Goal: Task Accomplishment & Management: Manage account settings

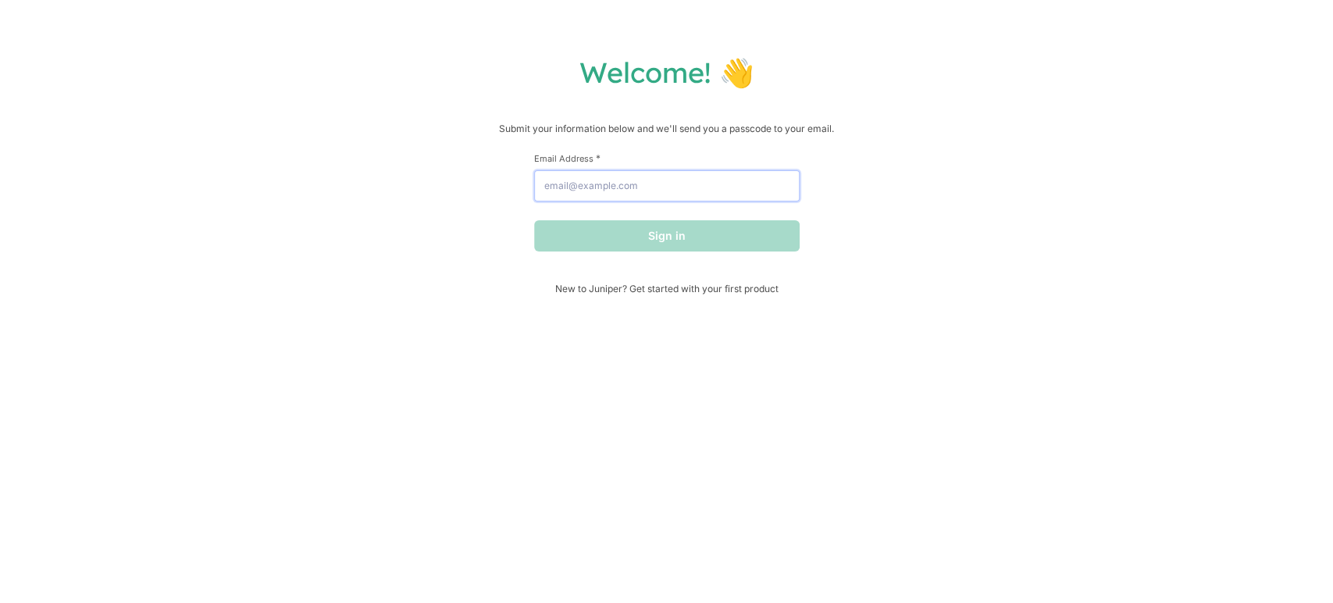
click at [589, 191] on input "Email Address *" at bounding box center [666, 185] width 265 height 31
type input "[PERSON_NAME][EMAIL_ADDRESS][DOMAIN_NAME]"
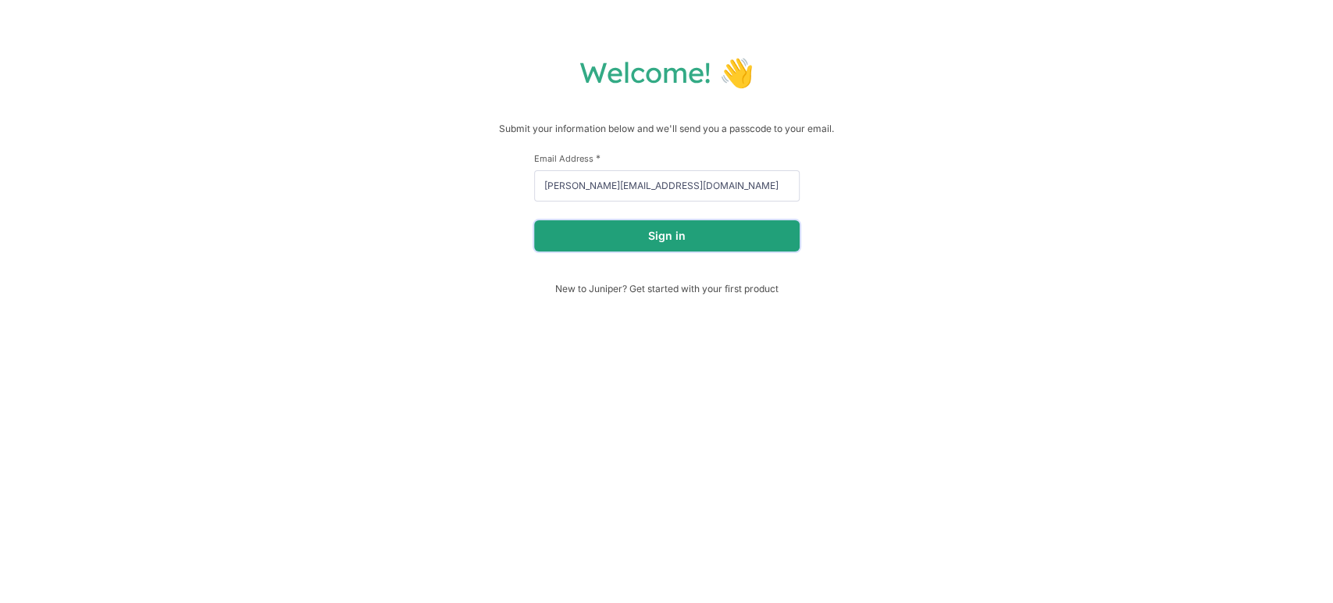
click at [616, 241] on button "Sign in" at bounding box center [666, 235] width 265 height 31
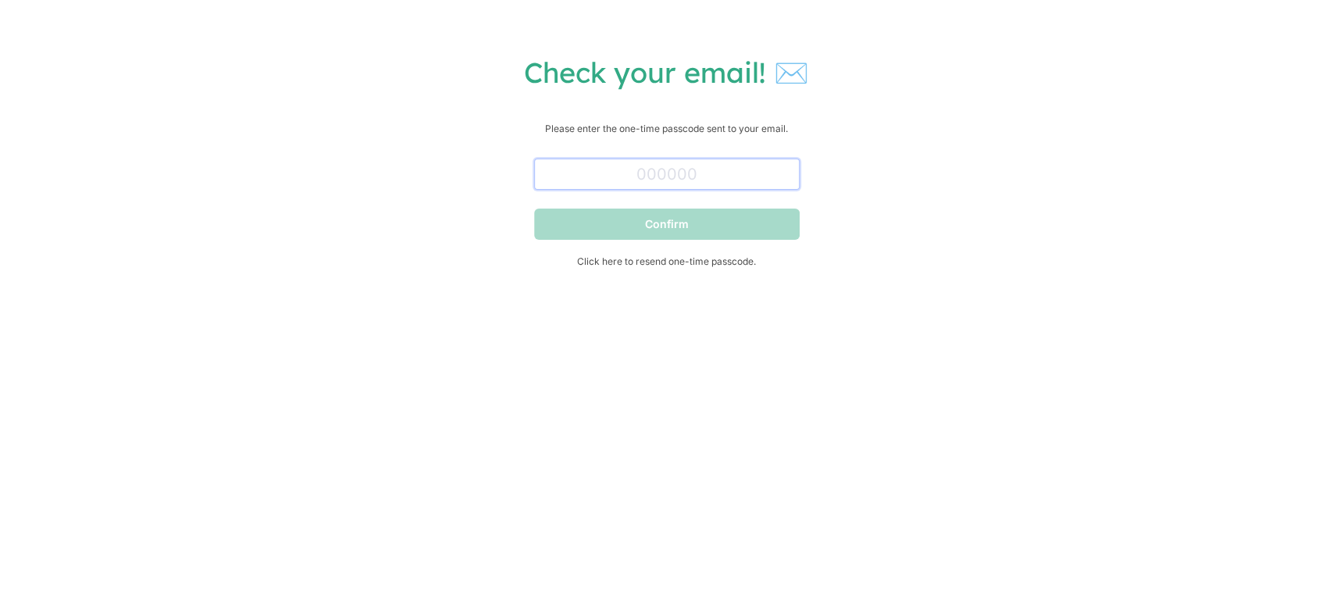
click at [600, 169] on input "text" at bounding box center [666, 173] width 265 height 31
paste input "549256"
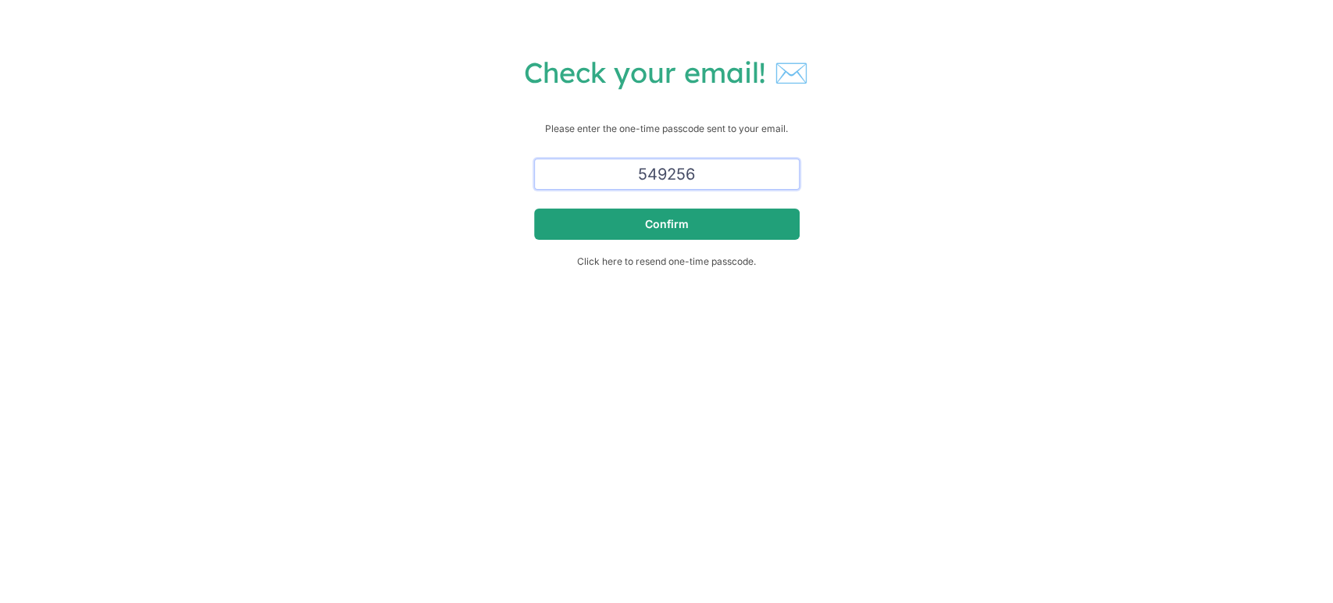
type input "549256"
click at [604, 222] on button "Confirm" at bounding box center [666, 223] width 265 height 31
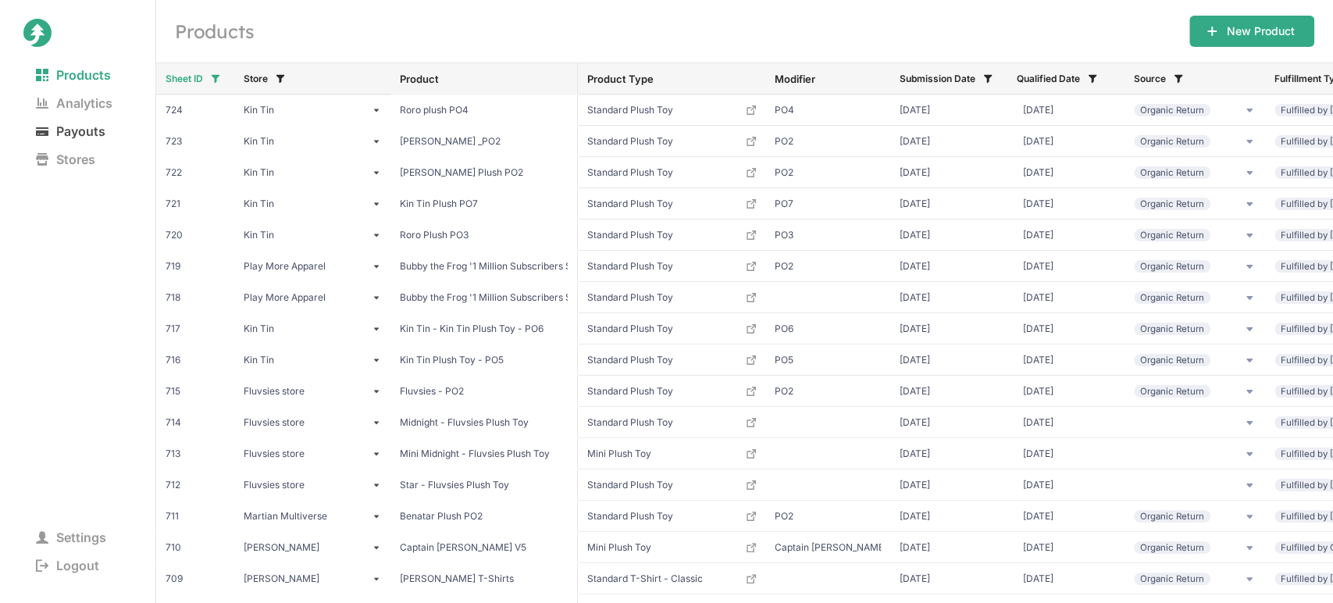
click at [85, 130] on span "Payouts" at bounding box center [70, 131] width 94 height 22
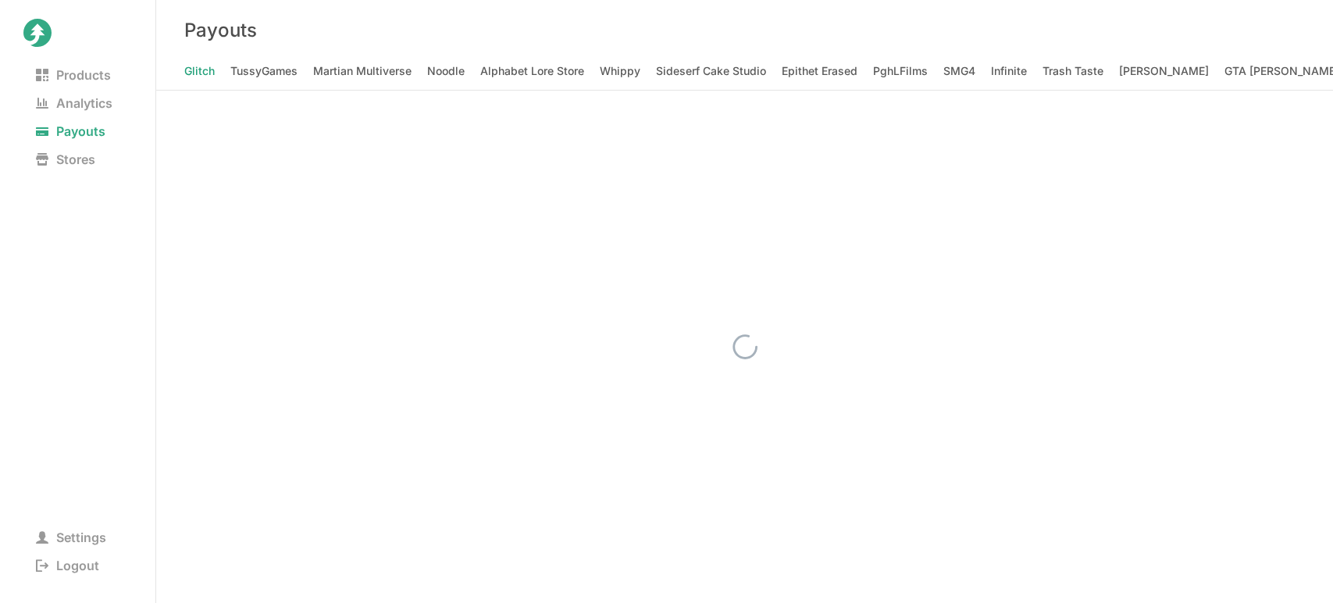
scroll to position [0, 4480]
click at [1045, 73] on Elizabeth "[PERSON_NAME] [PERSON_NAME]" at bounding box center [1136, 71] width 183 height 22
click at [85, 564] on span "Logout" at bounding box center [67, 565] width 88 height 22
